Goal: Find specific page/section: Find specific page/section

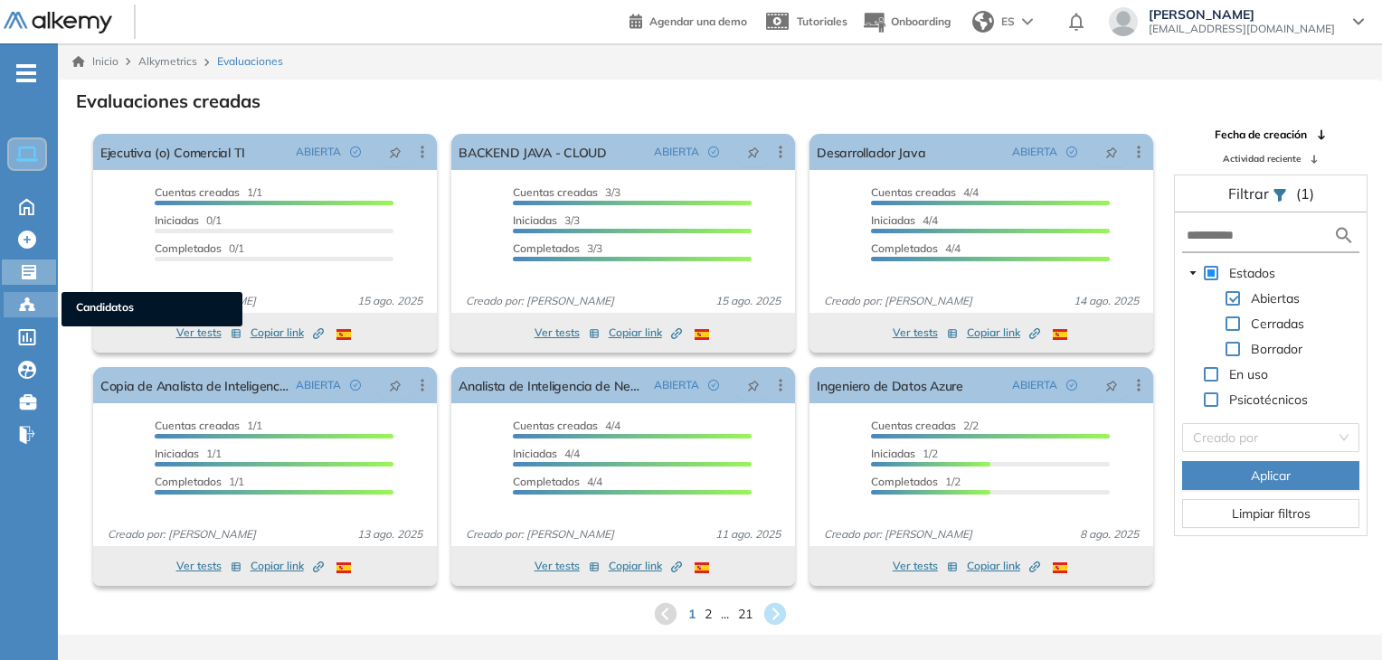
click at [29, 297] on icon at bounding box center [27, 305] width 18 height 18
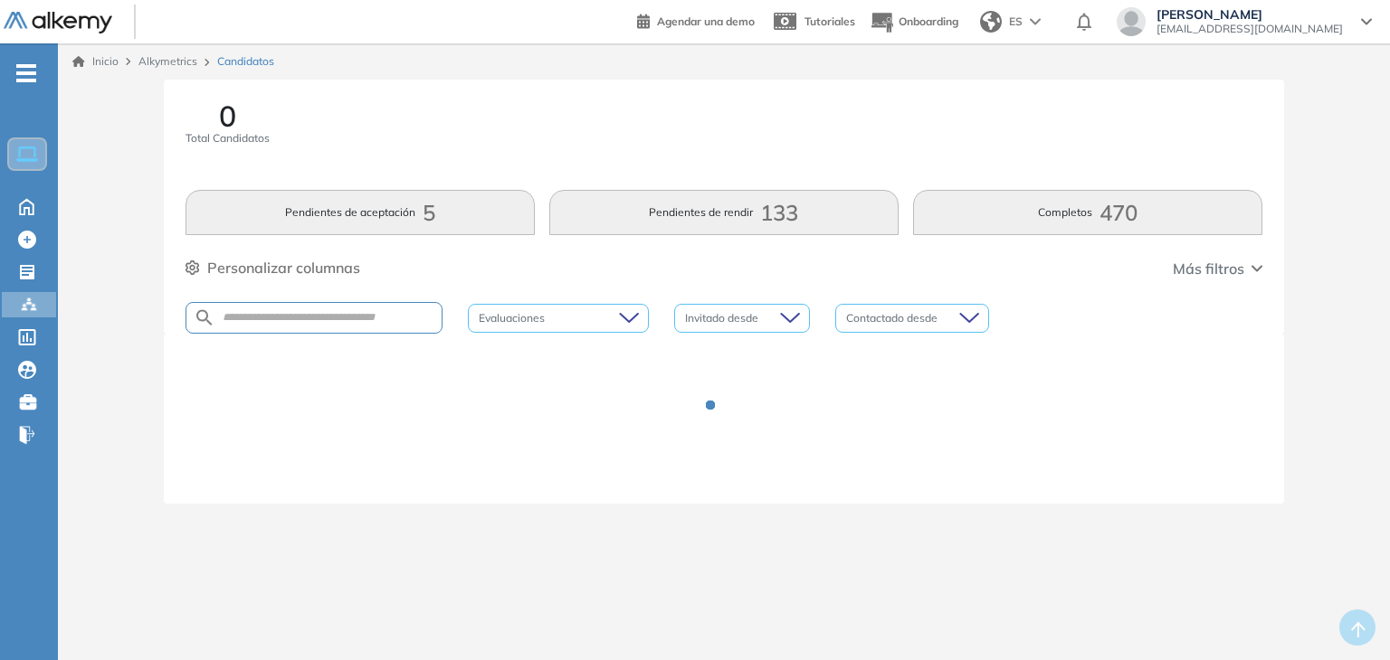
click at [285, 327] on div at bounding box center [313, 318] width 257 height 32
click at [261, 313] on input "text" at bounding box center [328, 318] width 226 height 14
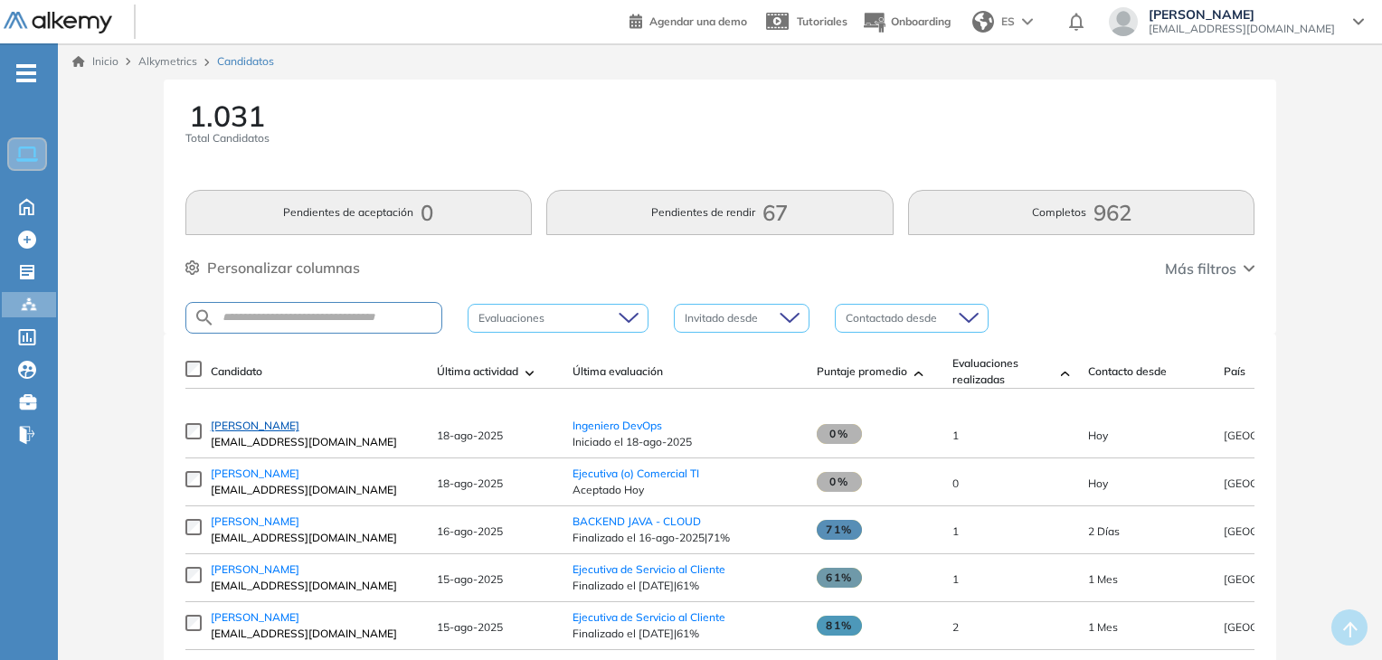
click at [235, 429] on span "[PERSON_NAME]" at bounding box center [255, 426] width 89 height 14
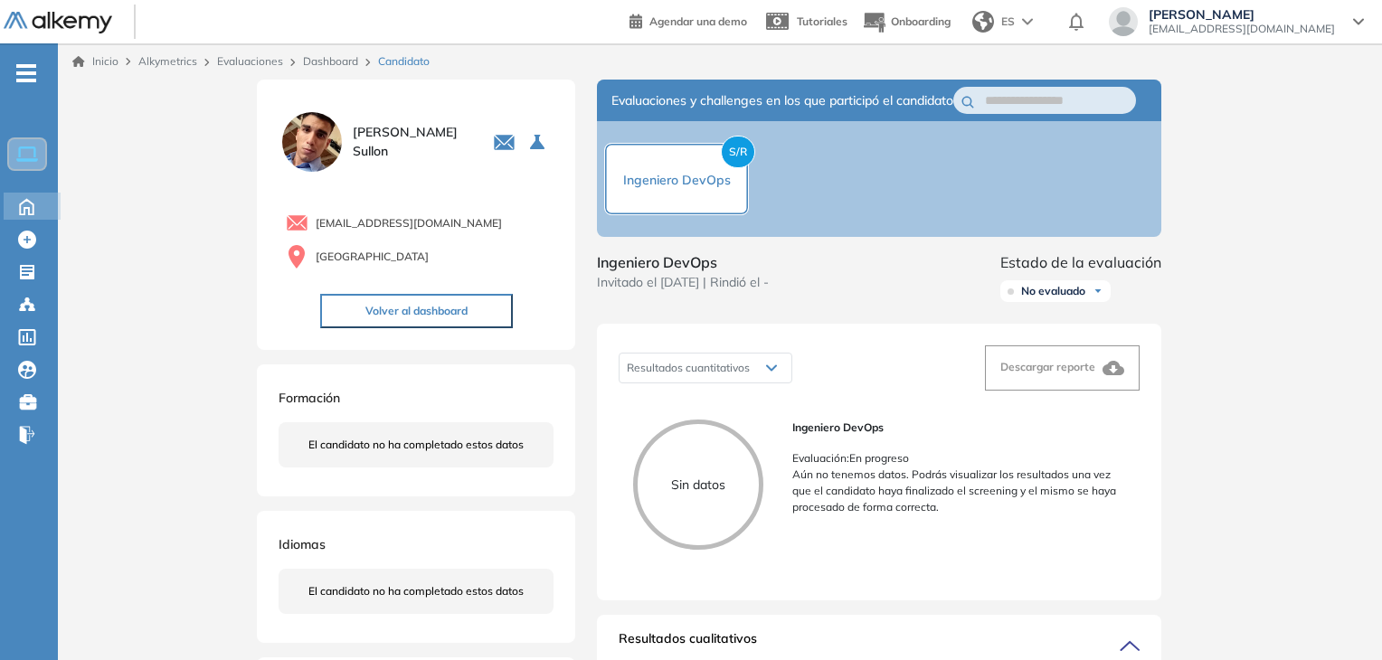
click at [15, 207] on icon at bounding box center [27, 206] width 32 height 22
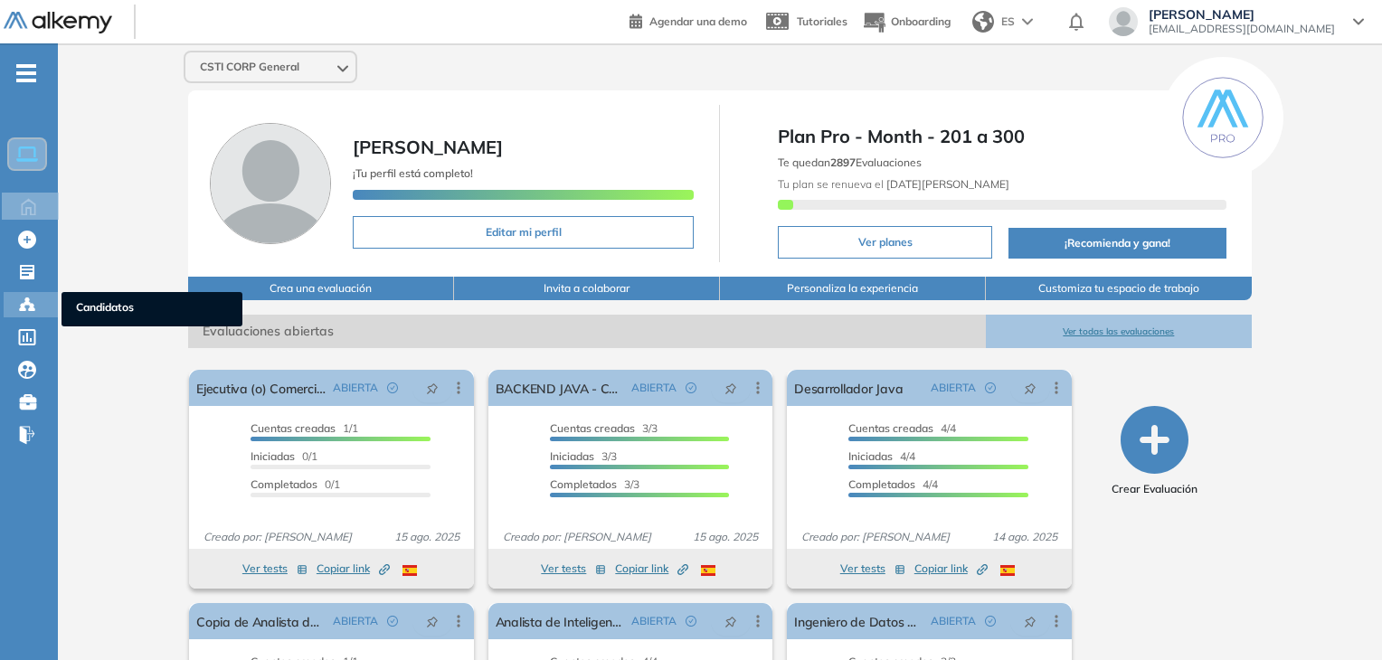
click at [32, 304] on circle at bounding box center [32, 306] width 4 height 4
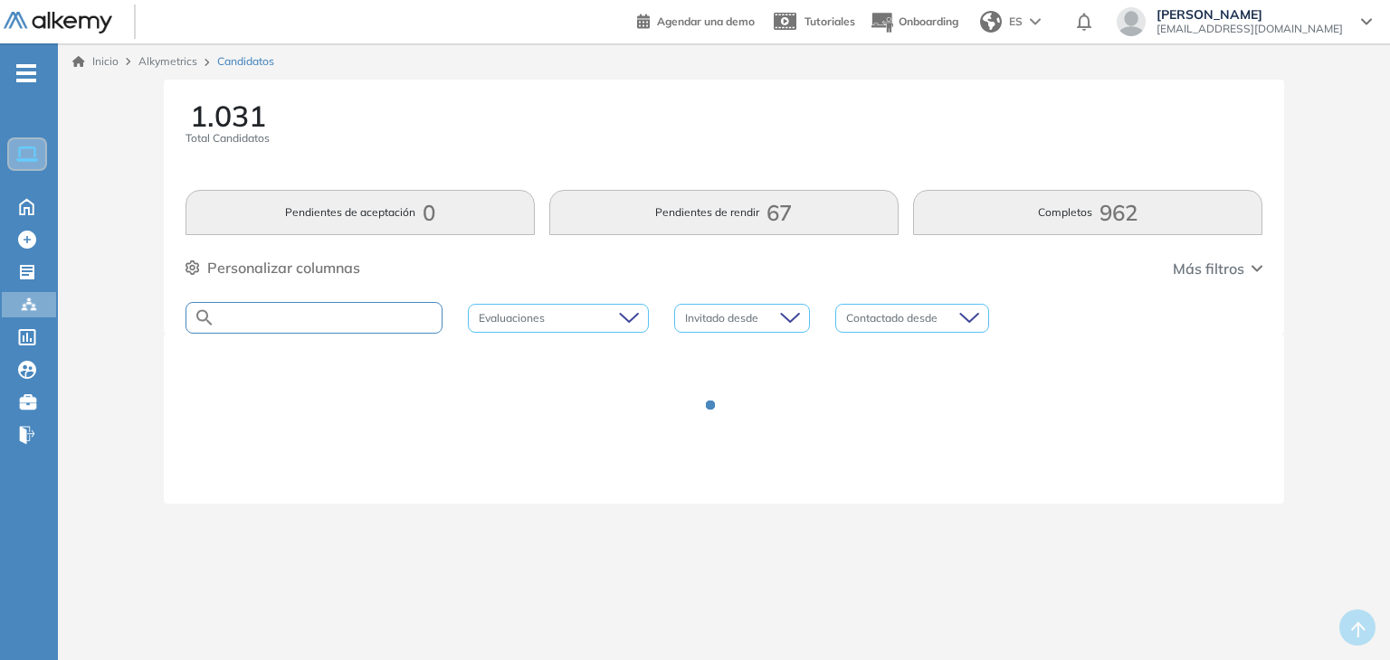
click at [336, 320] on input "text" at bounding box center [328, 318] width 226 height 14
